Goal: Task Accomplishment & Management: Use online tool/utility

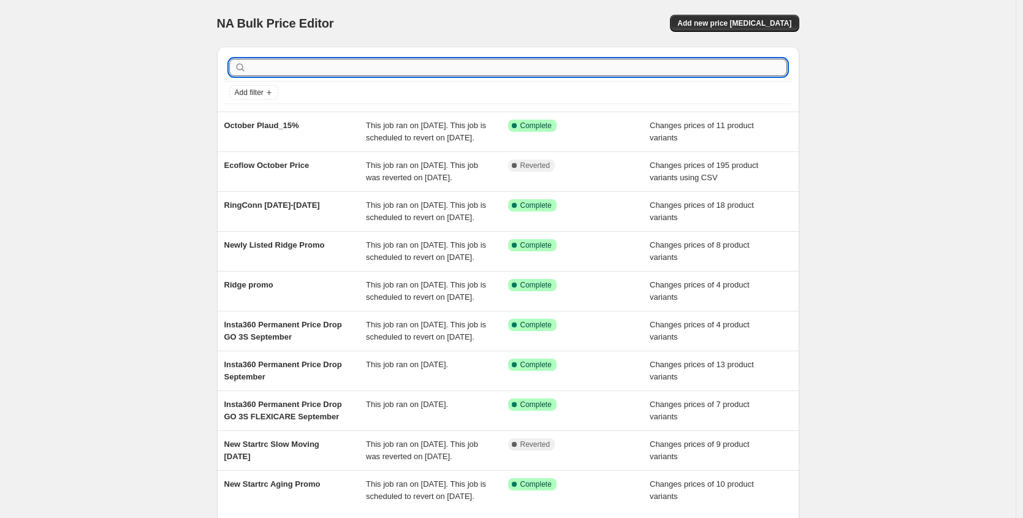
click at [360, 60] on input "text" at bounding box center [518, 67] width 538 height 17
type input "wandrd"
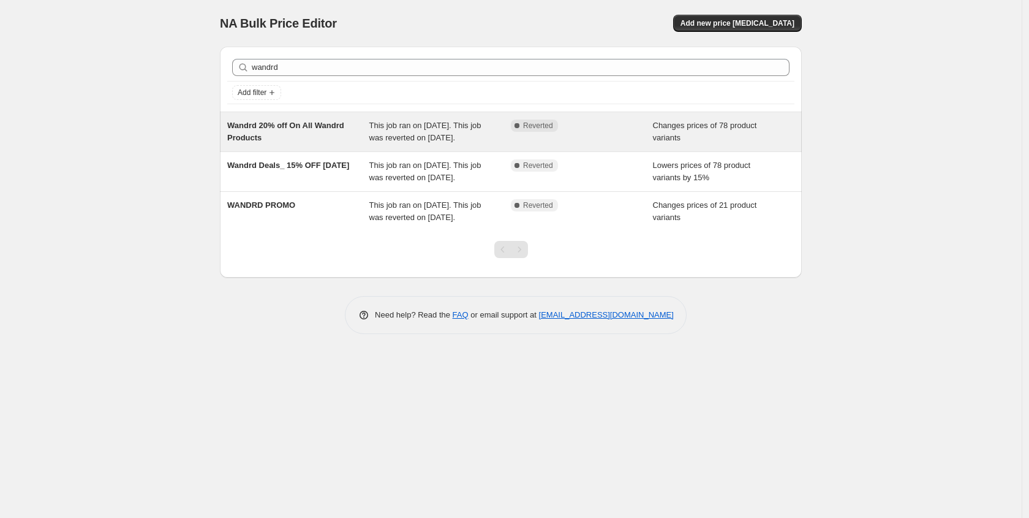
click at [326, 124] on span "Wandrd 20% off On All Wandrd Products" at bounding box center [285, 131] width 117 height 21
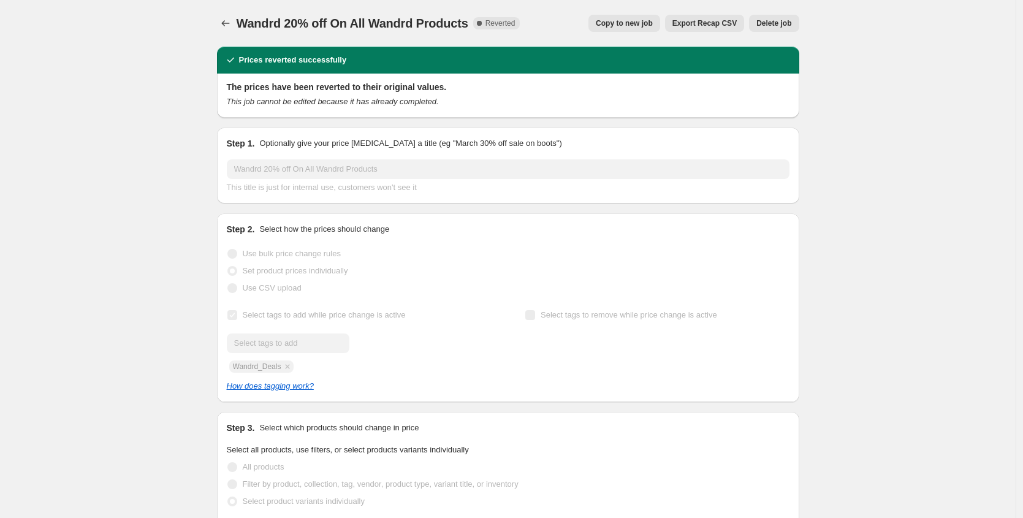
click at [608, 27] on span "Copy to new job" at bounding box center [624, 23] width 57 height 10
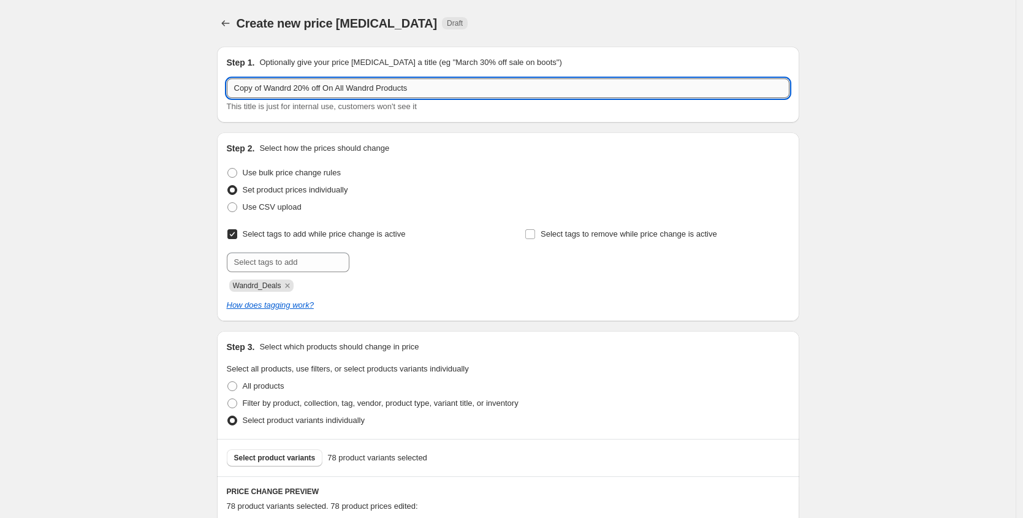
click at [275, 85] on input "Copy of Wandrd 20% off On All Wandrd Products" at bounding box center [508, 88] width 562 height 20
drag, startPoint x: 268, startPoint y: 89, endPoint x: 208, endPoint y: 89, distance: 60.0
type input "October Wandrd 20% off On All Wandrd Products"
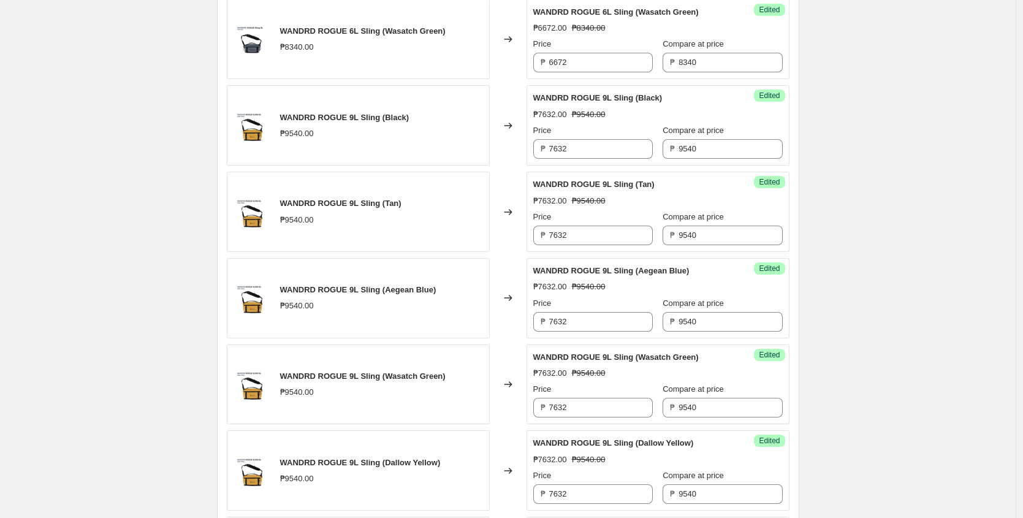
scroll to position [1996, 0]
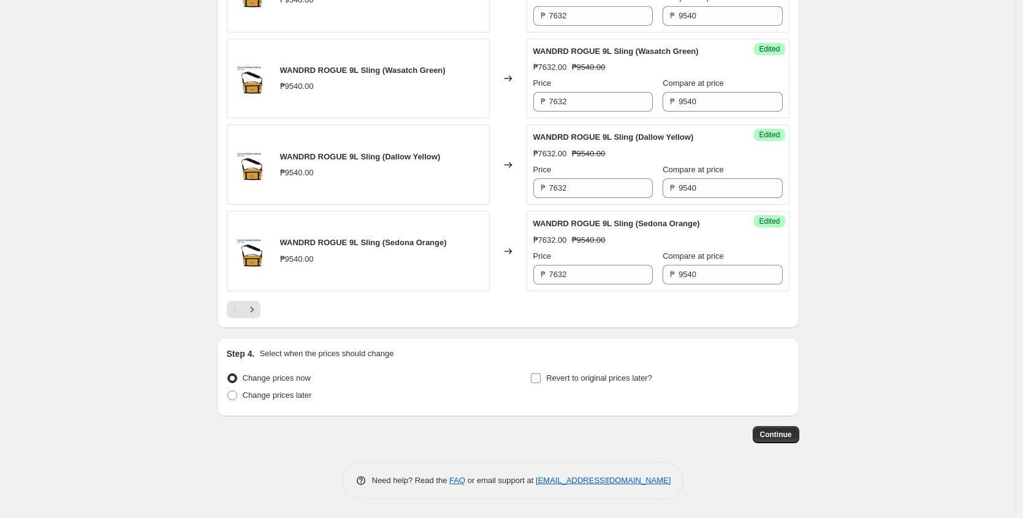
click at [537, 379] on input "Revert to original prices later?" at bounding box center [536, 378] width 10 height 10
checkbox input "true"
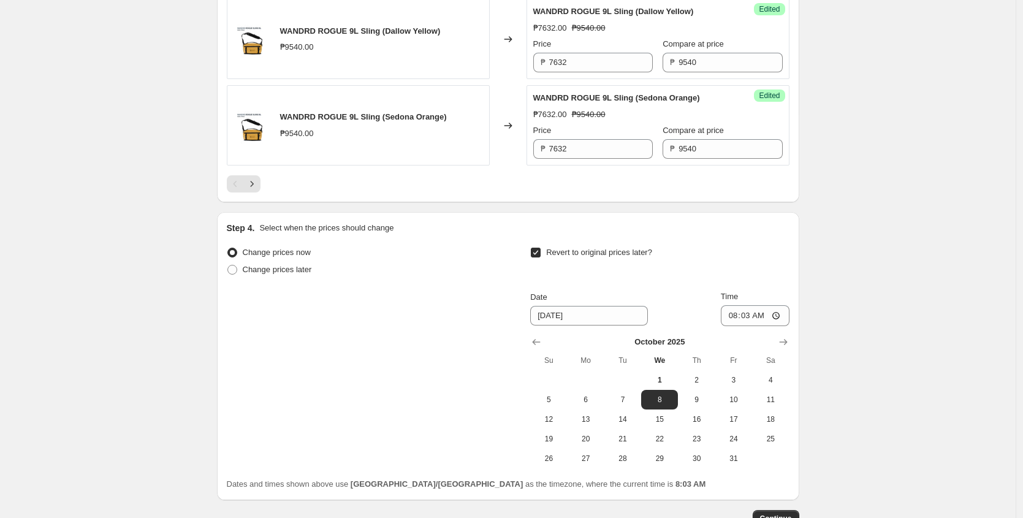
scroll to position [2205, 0]
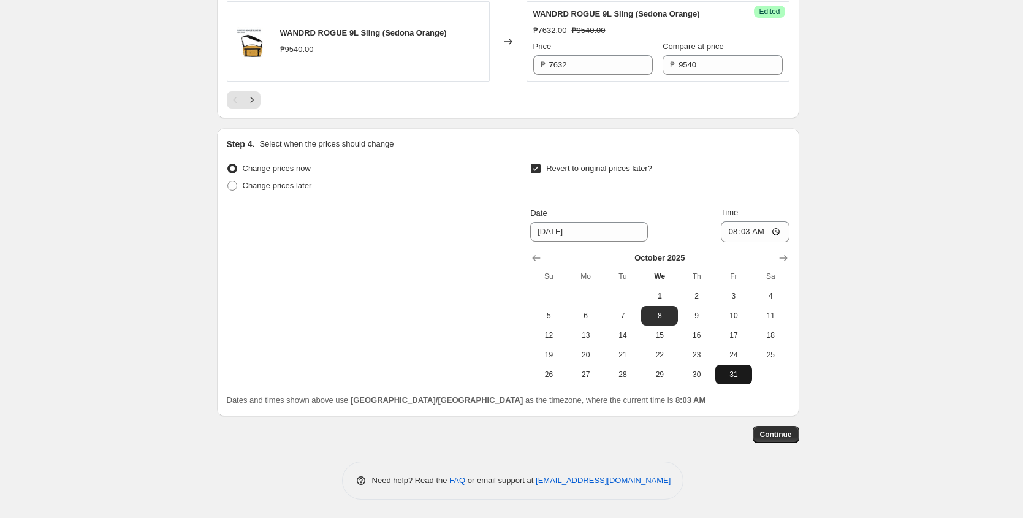
click at [742, 372] on span "31" at bounding box center [733, 374] width 27 height 10
type input "[DATE]"
click at [733, 233] on input "08:03" at bounding box center [755, 231] width 69 height 21
type input "23:59"
click at [333, 237] on div "Change prices now Change prices later Revert to original prices later? Date [DA…" at bounding box center [508, 272] width 562 height 224
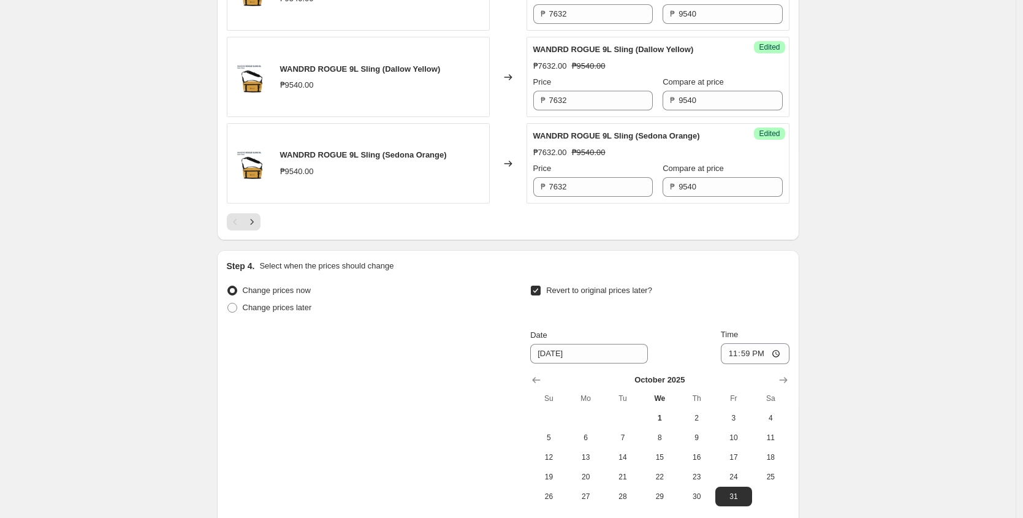
scroll to position [2037, 0]
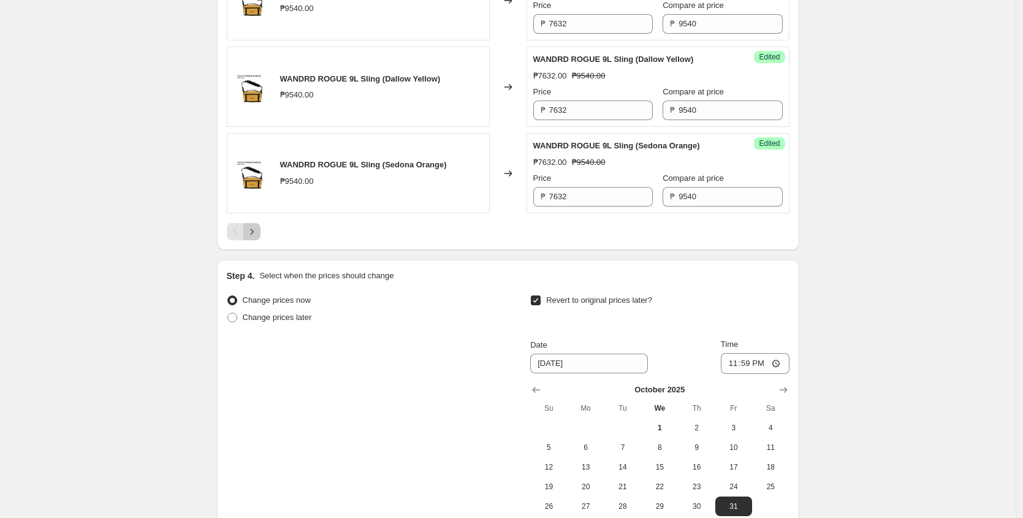
click at [254, 238] on icon "Next" at bounding box center [252, 231] width 12 height 12
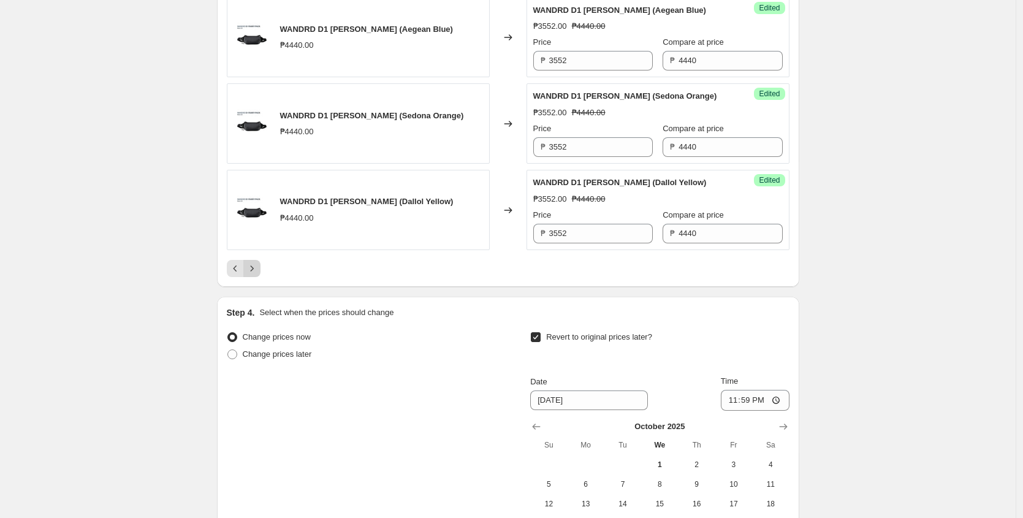
click at [259, 277] on button "Next" at bounding box center [251, 268] width 17 height 17
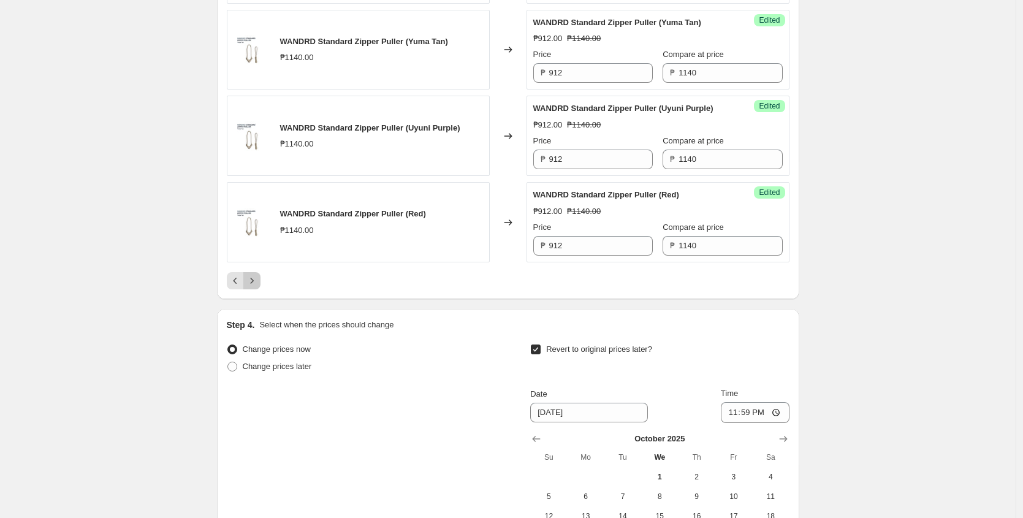
click at [258, 287] on icon "Next" at bounding box center [252, 280] width 12 height 12
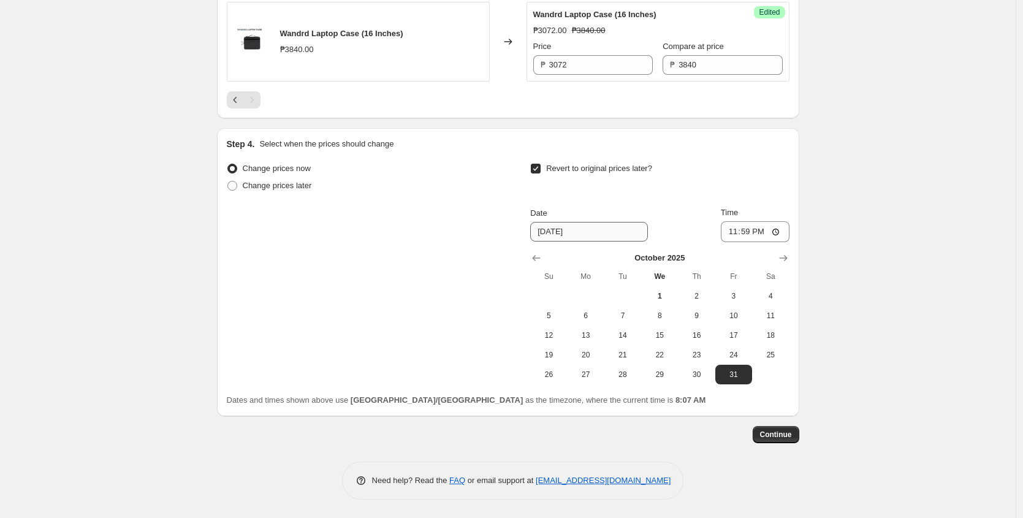
scroll to position [2118, 0]
click at [233, 99] on icon "Previous" at bounding box center [235, 100] width 12 height 12
click at [234, 105] on icon "Previous" at bounding box center [235, 100] width 12 height 12
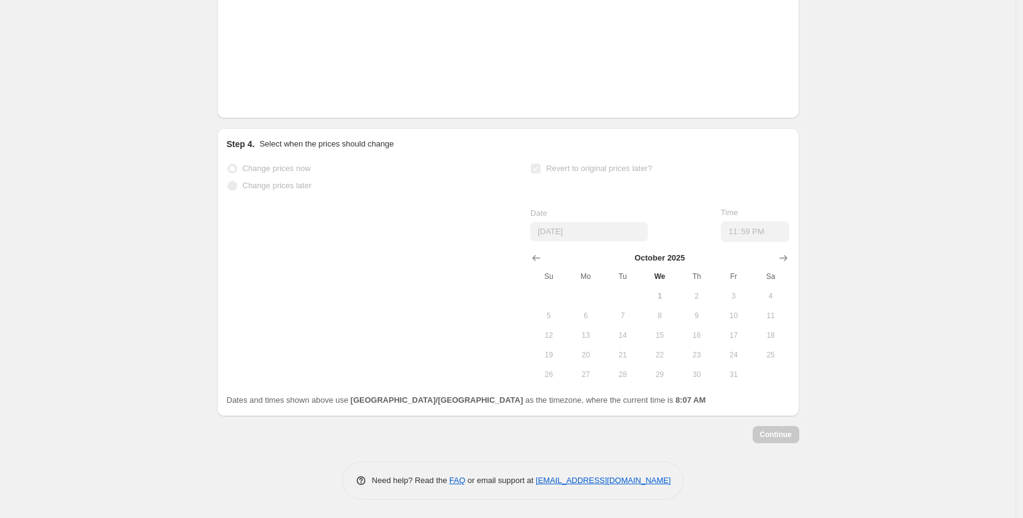
scroll to position [2156, 0]
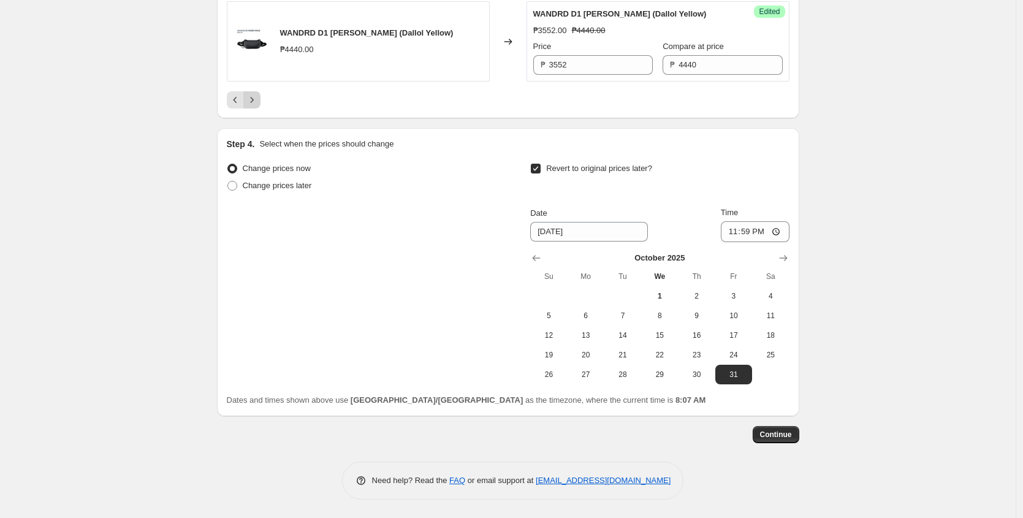
click at [255, 106] on icon "Next" at bounding box center [252, 100] width 12 height 12
click at [258, 106] on icon "Next" at bounding box center [252, 100] width 12 height 12
click at [230, 99] on button "Previous" at bounding box center [235, 99] width 17 height 17
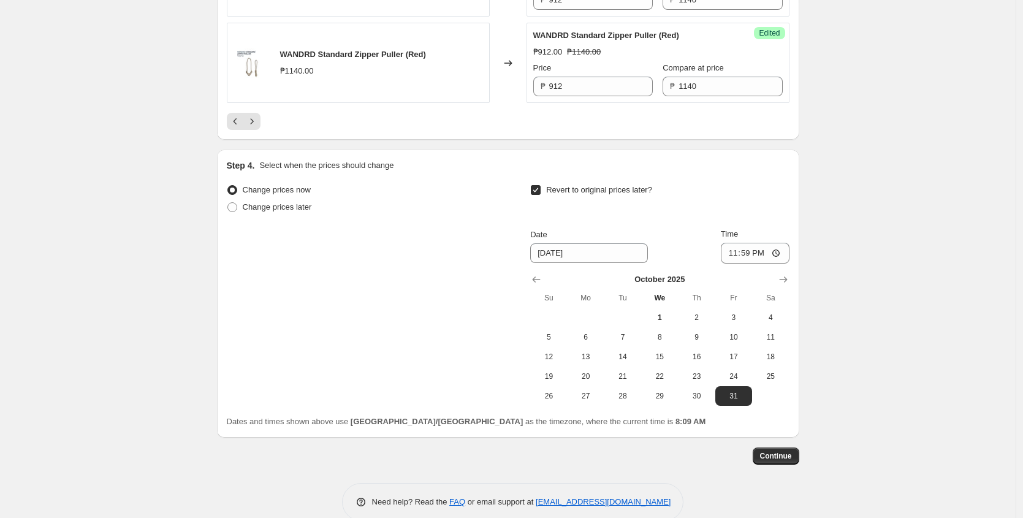
scroll to position [2254, 0]
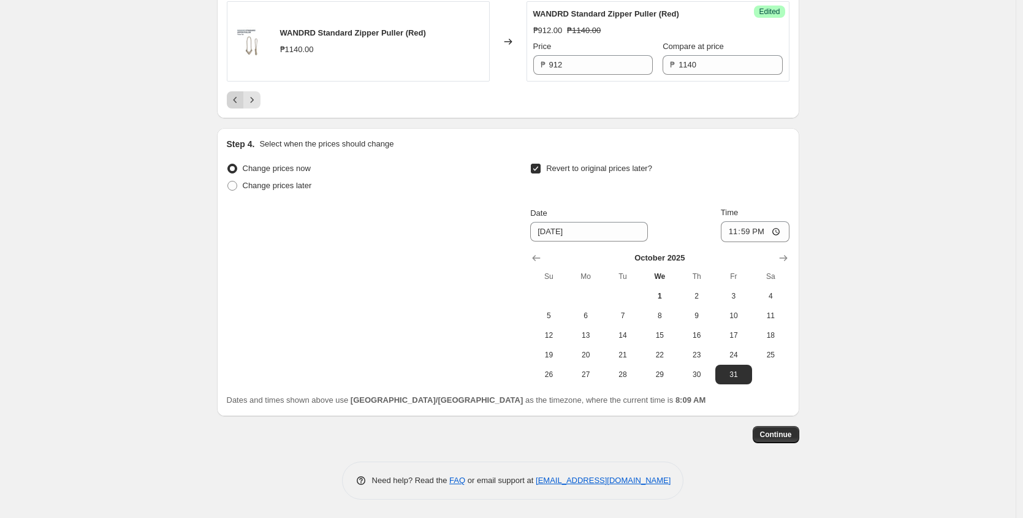
click at [233, 100] on icon "Previous" at bounding box center [235, 100] width 12 height 12
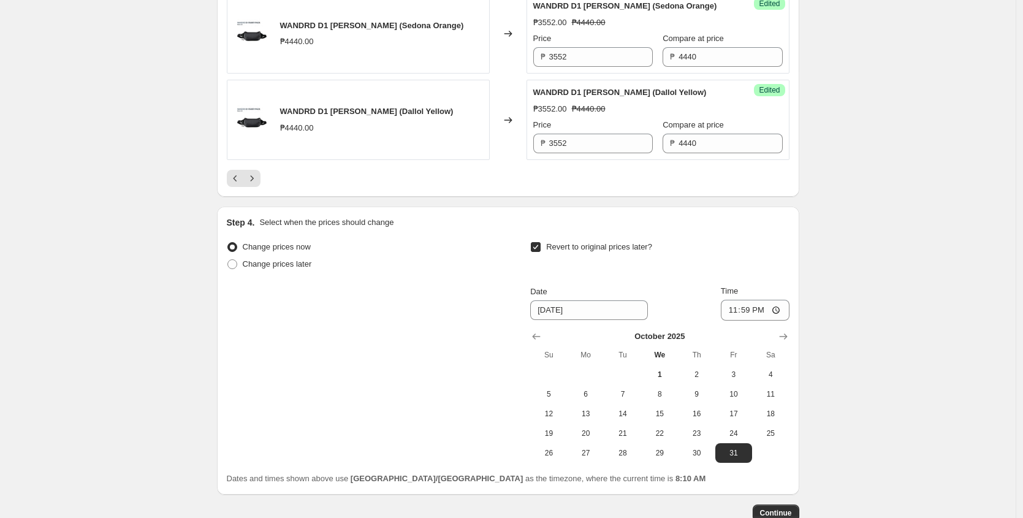
scroll to position [2127, 0]
click at [230, 186] on button "Previous" at bounding box center [235, 177] width 17 height 17
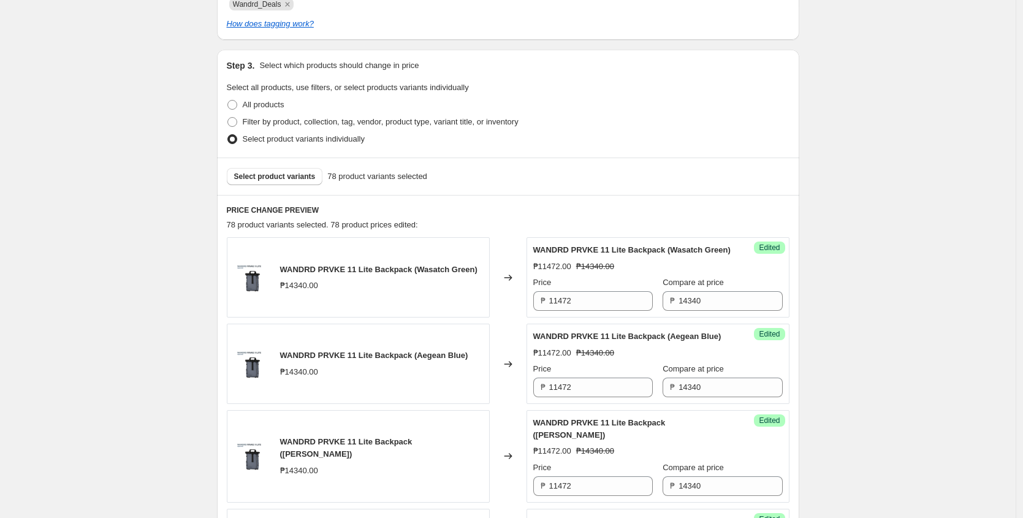
scroll to position [274, 0]
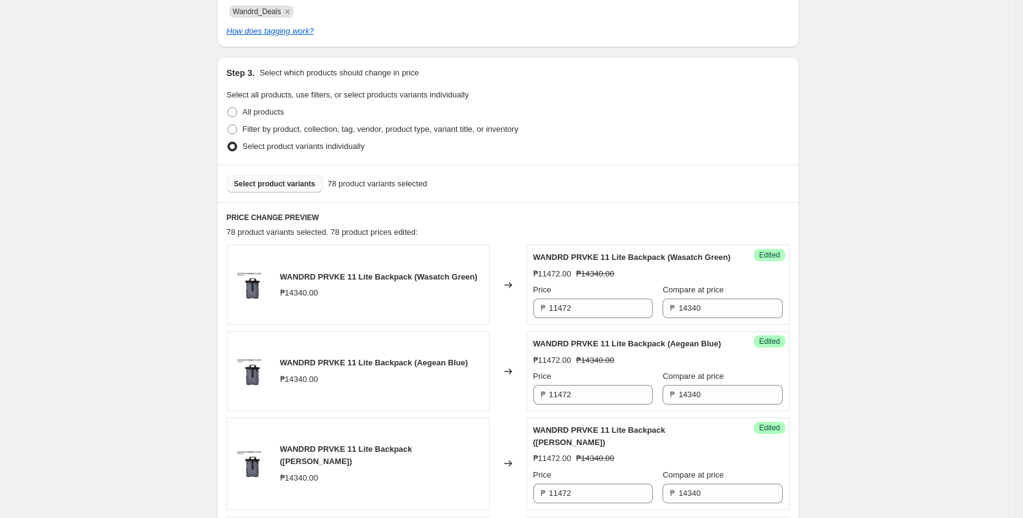
click at [287, 181] on span "Select product variants" at bounding box center [274, 184] width 81 height 10
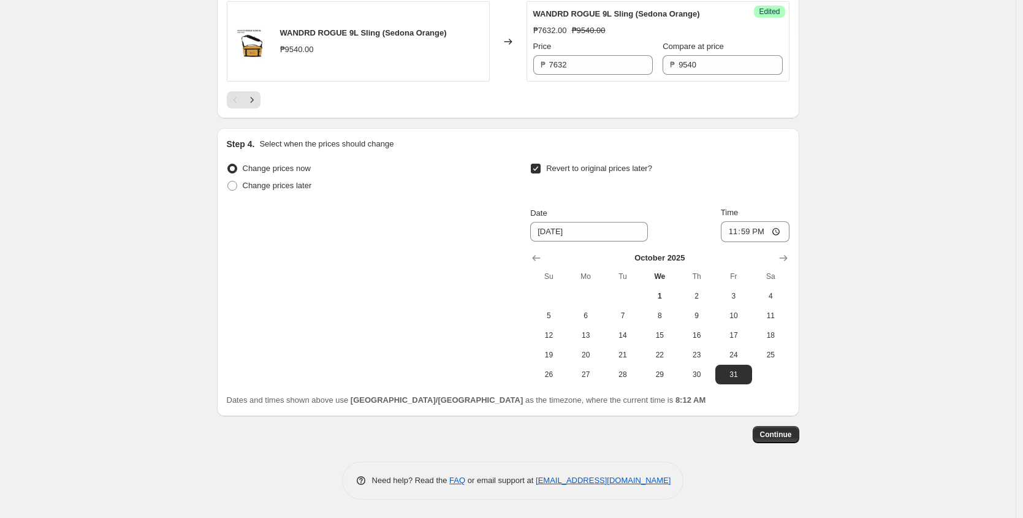
scroll to position [2202, 0]
click at [260, 97] on button "Next" at bounding box center [251, 99] width 17 height 17
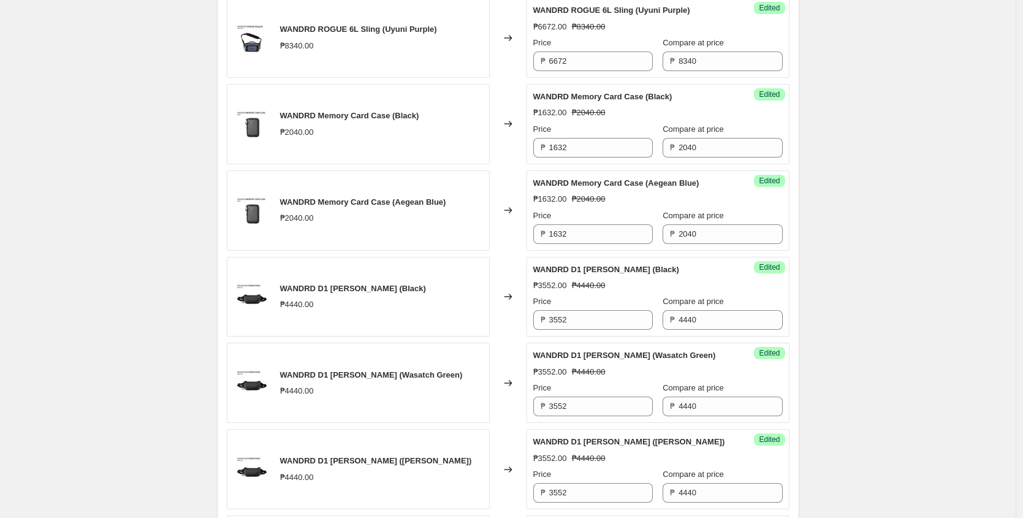
scroll to position [2230, 0]
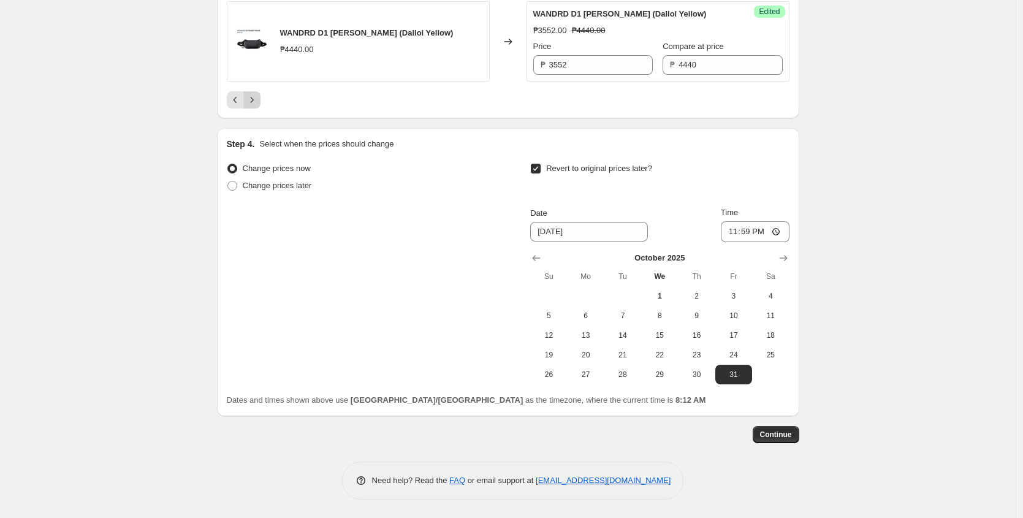
click at [249, 97] on icon "Next" at bounding box center [252, 100] width 12 height 12
click at [254, 106] on icon "Next" at bounding box center [252, 100] width 12 height 12
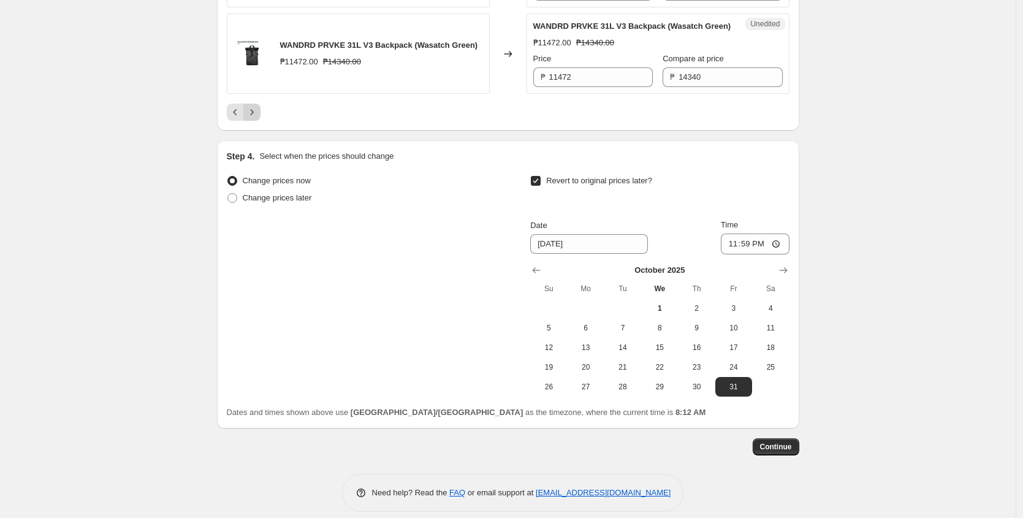
click at [257, 118] on icon "Next" at bounding box center [252, 112] width 12 height 12
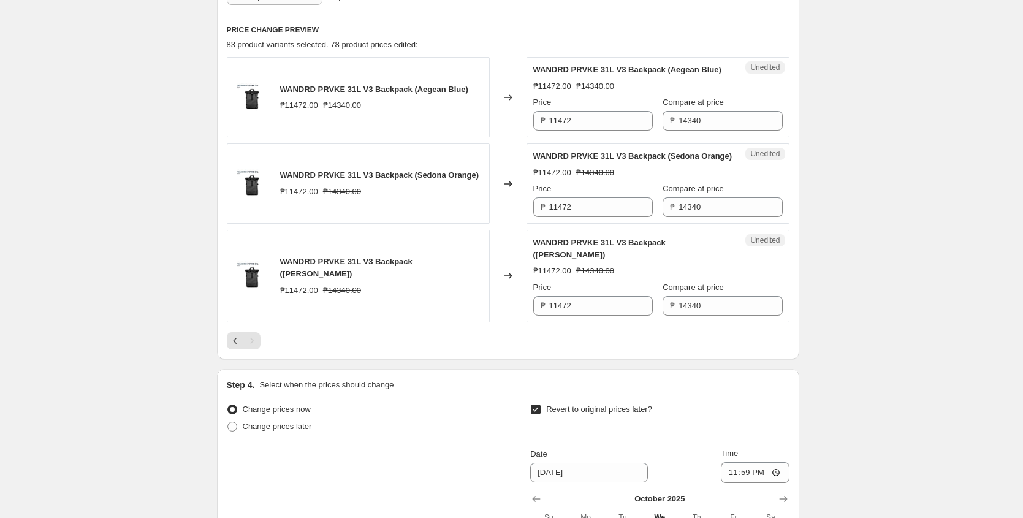
scroll to position [463, 0]
click at [237, 348] on button "Previous" at bounding box center [235, 339] width 17 height 17
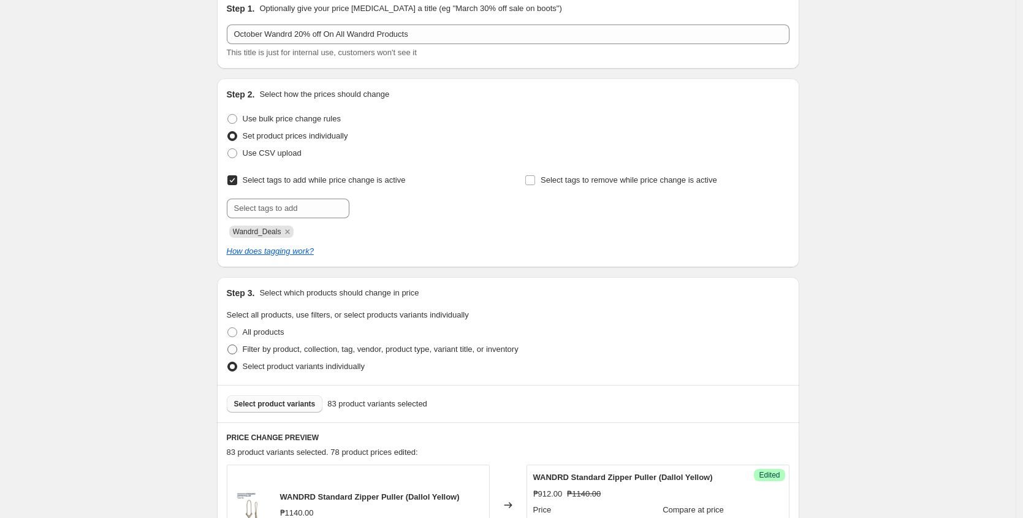
scroll to position [55, 0]
click at [286, 403] on span "Select product variants" at bounding box center [274, 403] width 81 height 10
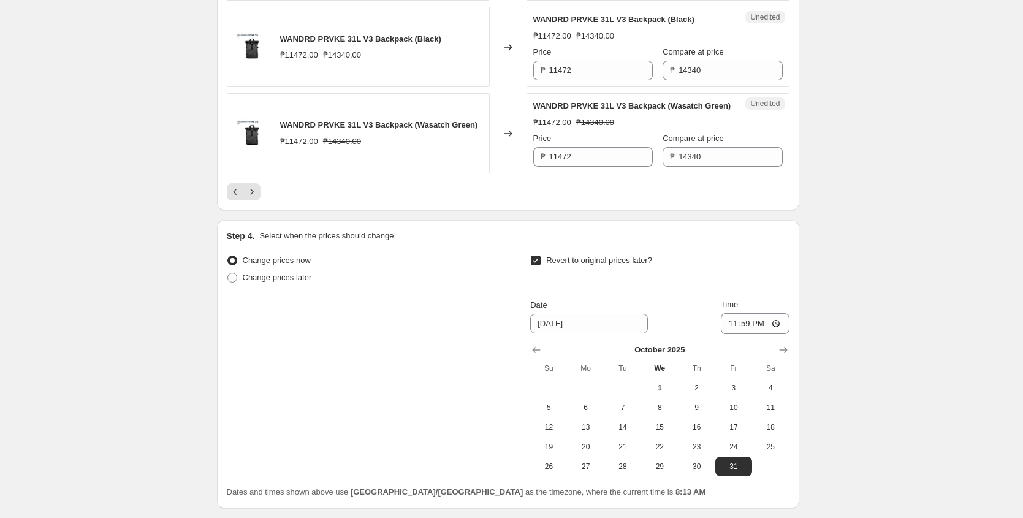
scroll to position [2303, 0]
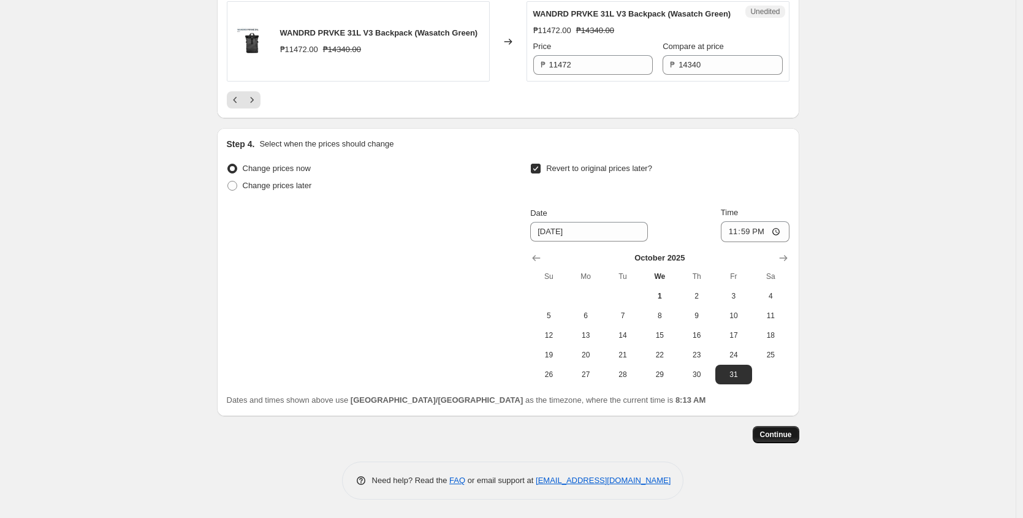
click at [781, 436] on span "Continue" at bounding box center [776, 434] width 32 height 10
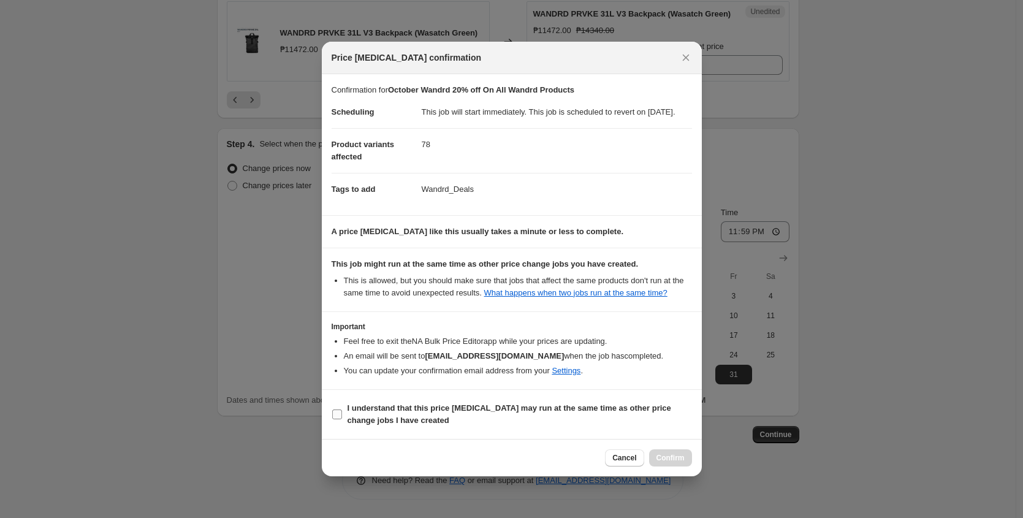
click at [338, 419] on input "I understand that this price [MEDICAL_DATA] may run at the same time as other p…" at bounding box center [337, 414] width 10 height 10
checkbox input "true"
click at [671, 466] on button "Confirm" at bounding box center [670, 457] width 43 height 17
